Goal: Find specific page/section: Find specific page/section

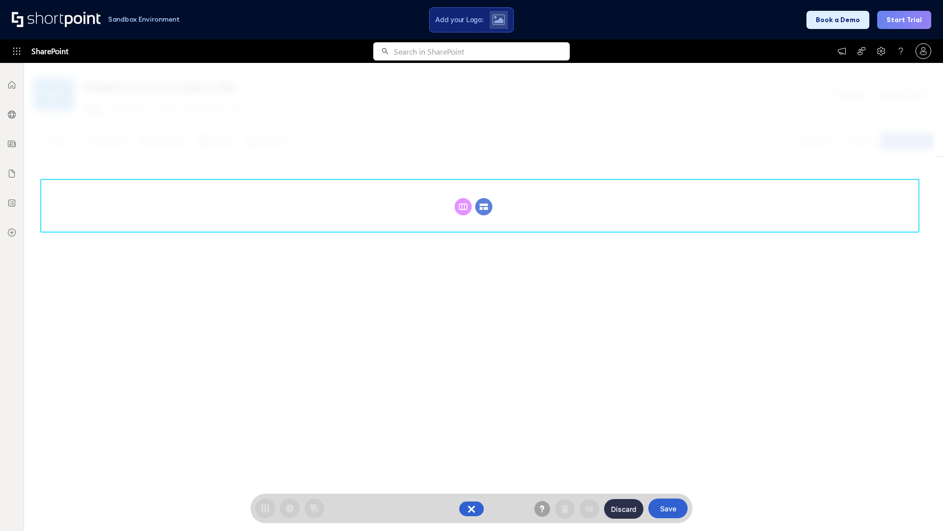
scroll to position [135, 0]
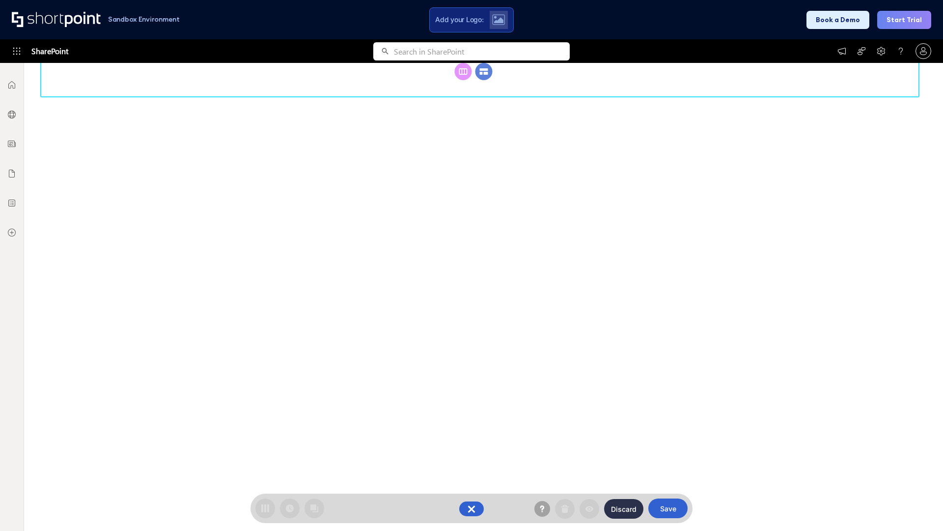
click at [484, 80] on circle at bounding box center [484, 71] width 17 height 17
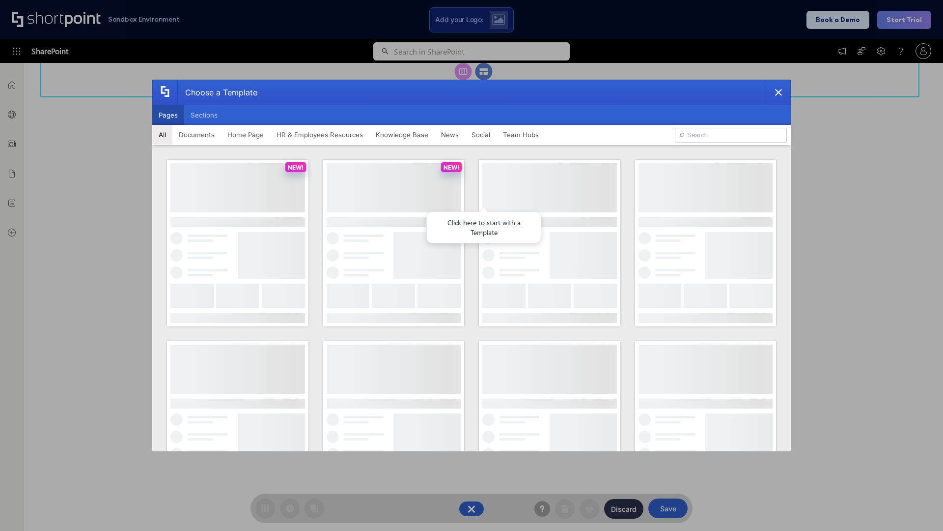
scroll to position [0, 0]
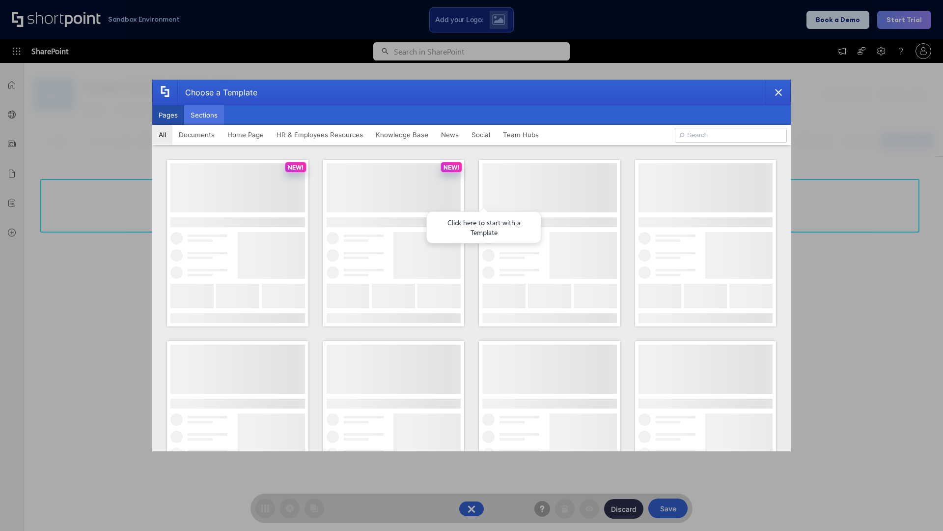
click at [204, 115] on button "Sections" at bounding box center [204, 115] width 40 height 20
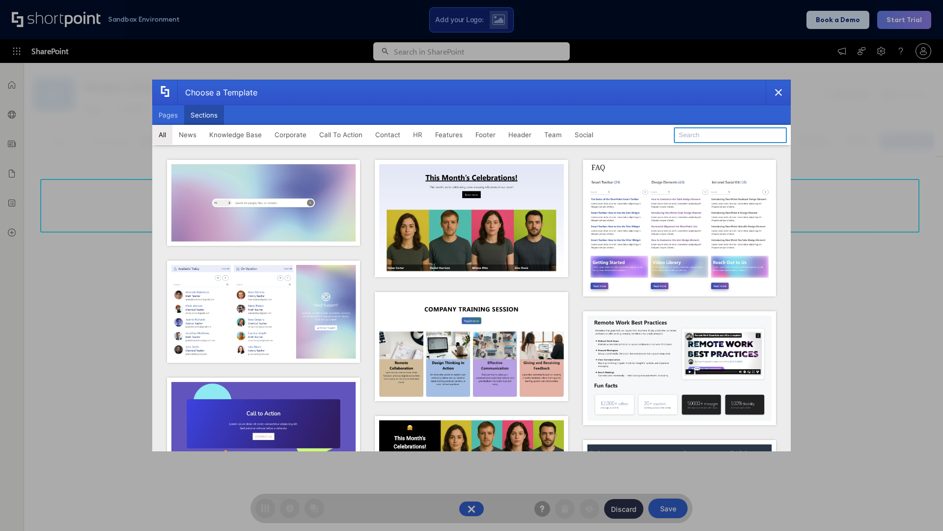
type input "Features Kit 5"
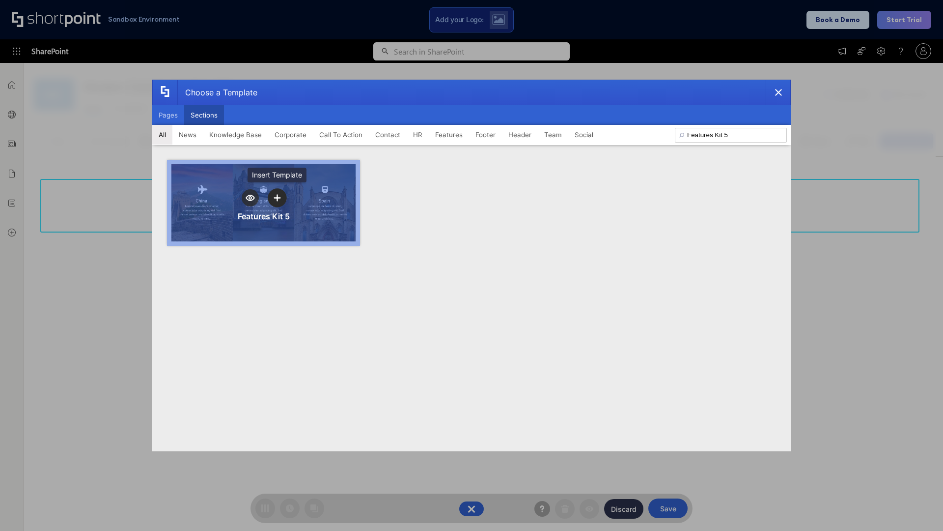
click at [277, 198] on icon "template selector" at bounding box center [277, 197] width 7 height 7
